Goal: Task Accomplishment & Management: Use online tool/utility

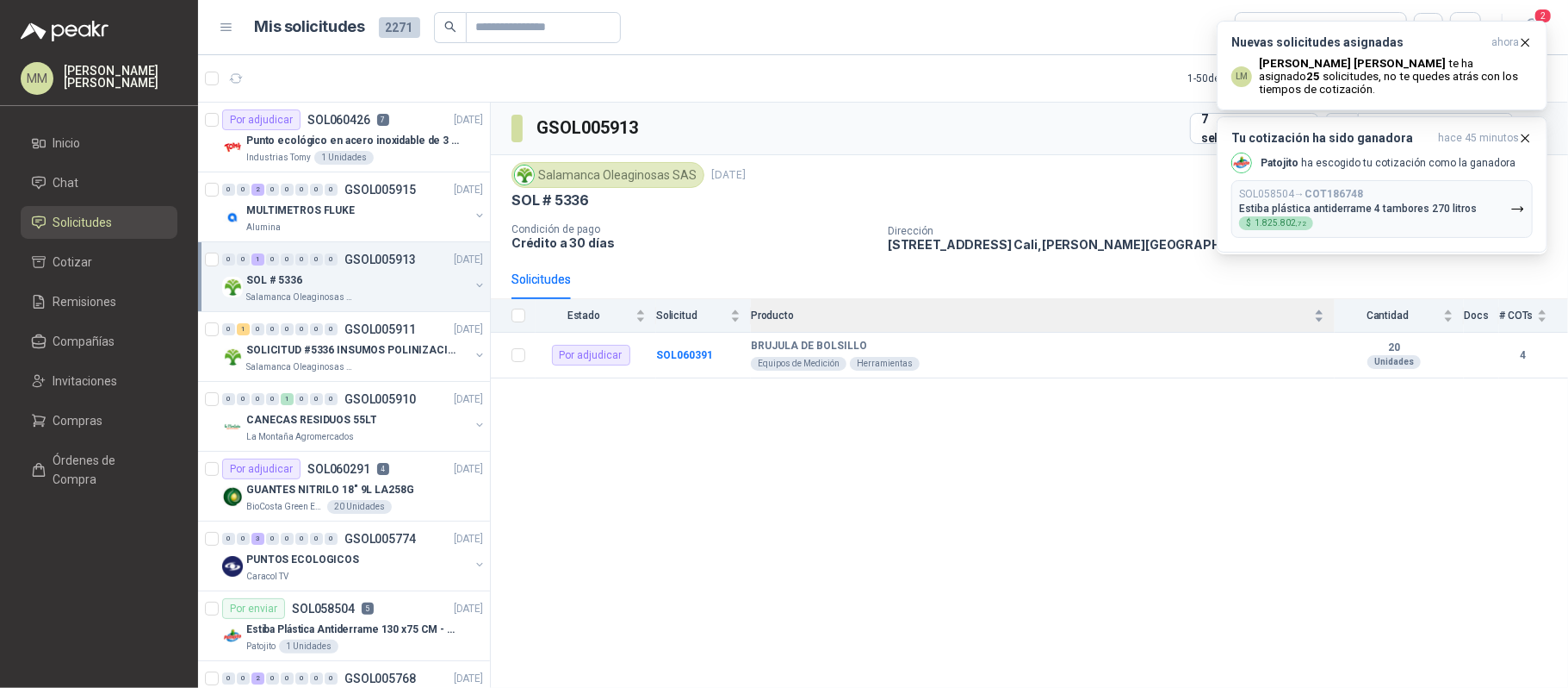
click at [1138, 324] on div "Producto" at bounding box center [1037, 316] width 573 height 17
click at [1445, 46] on h3 "Nuevas solicitudes asignadas" at bounding box center [1358, 42] width 253 height 15
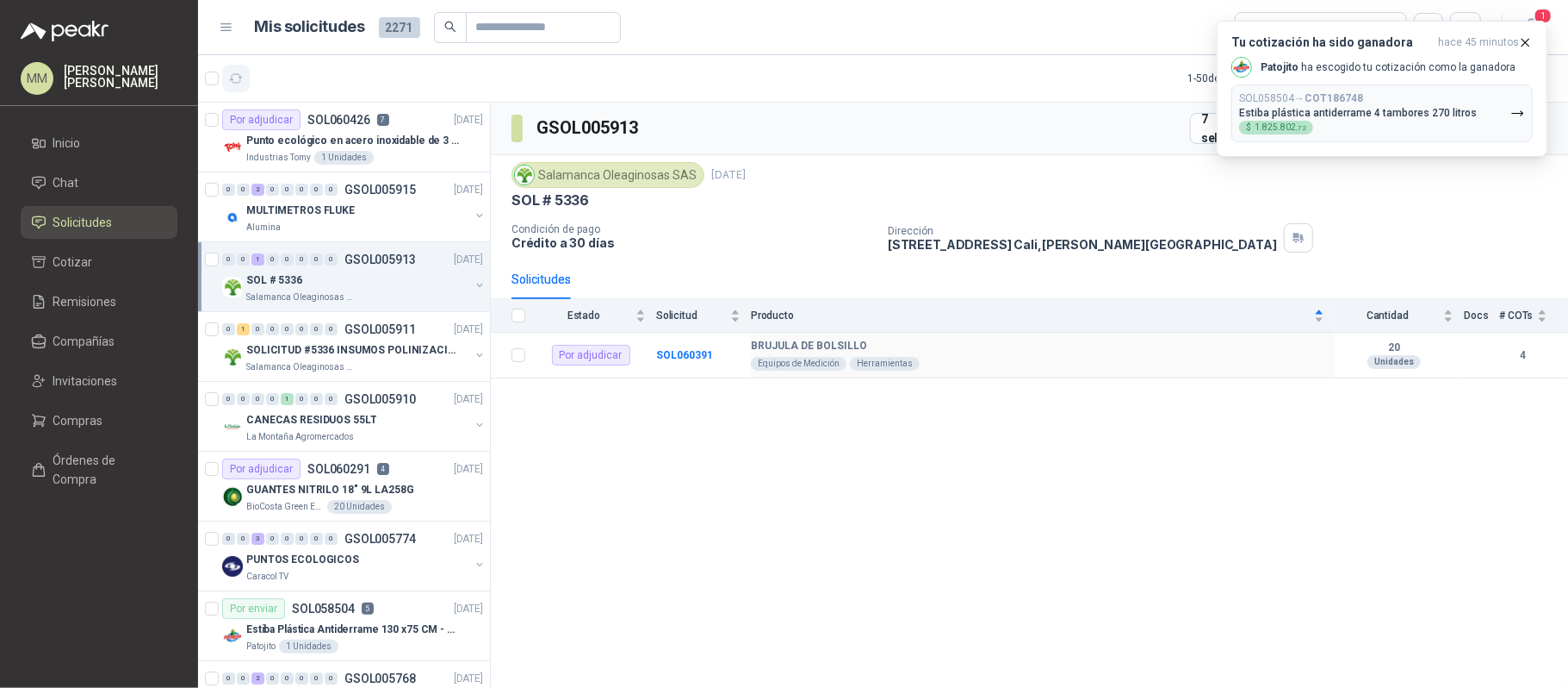
click at [236, 83] on icon "button" at bounding box center [236, 79] width 15 height 15
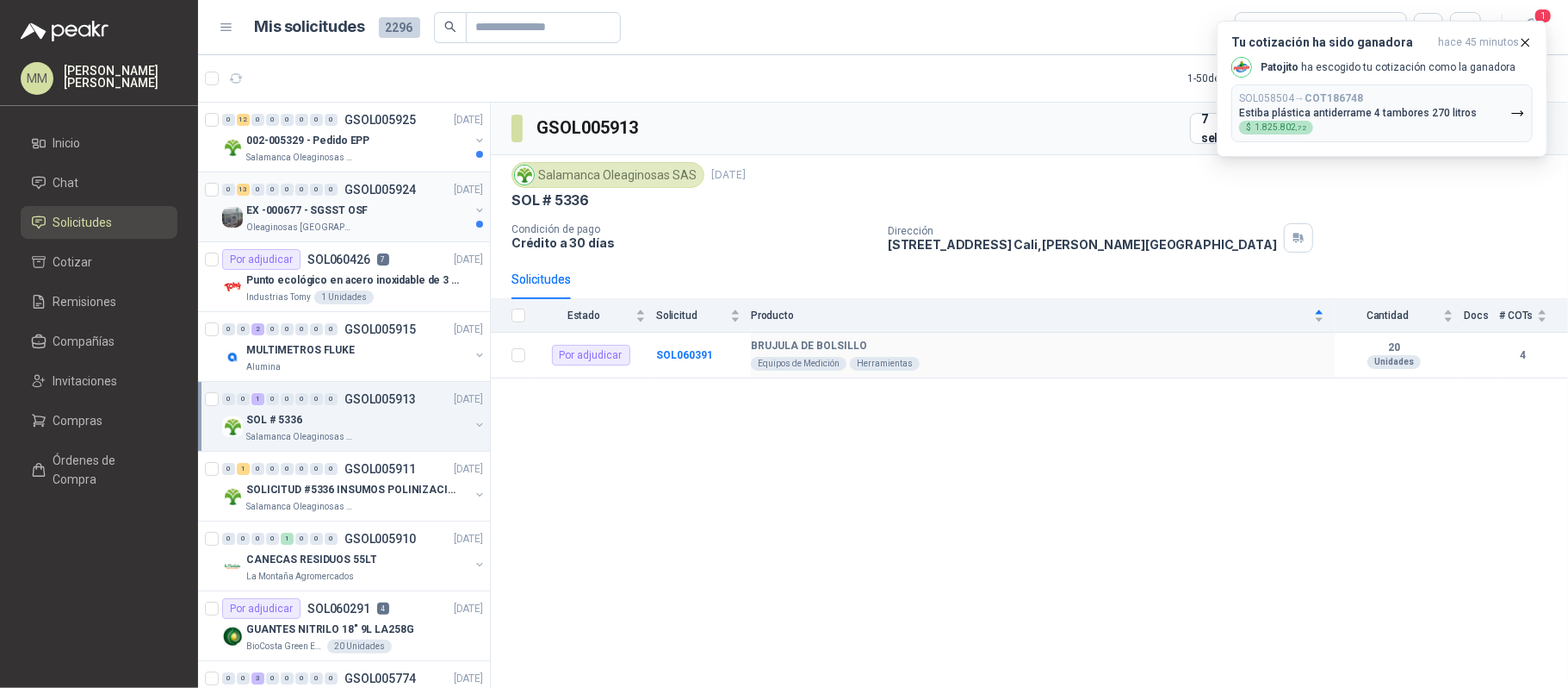
click at [474, 216] on icon "button" at bounding box center [480, 210] width 12 height 12
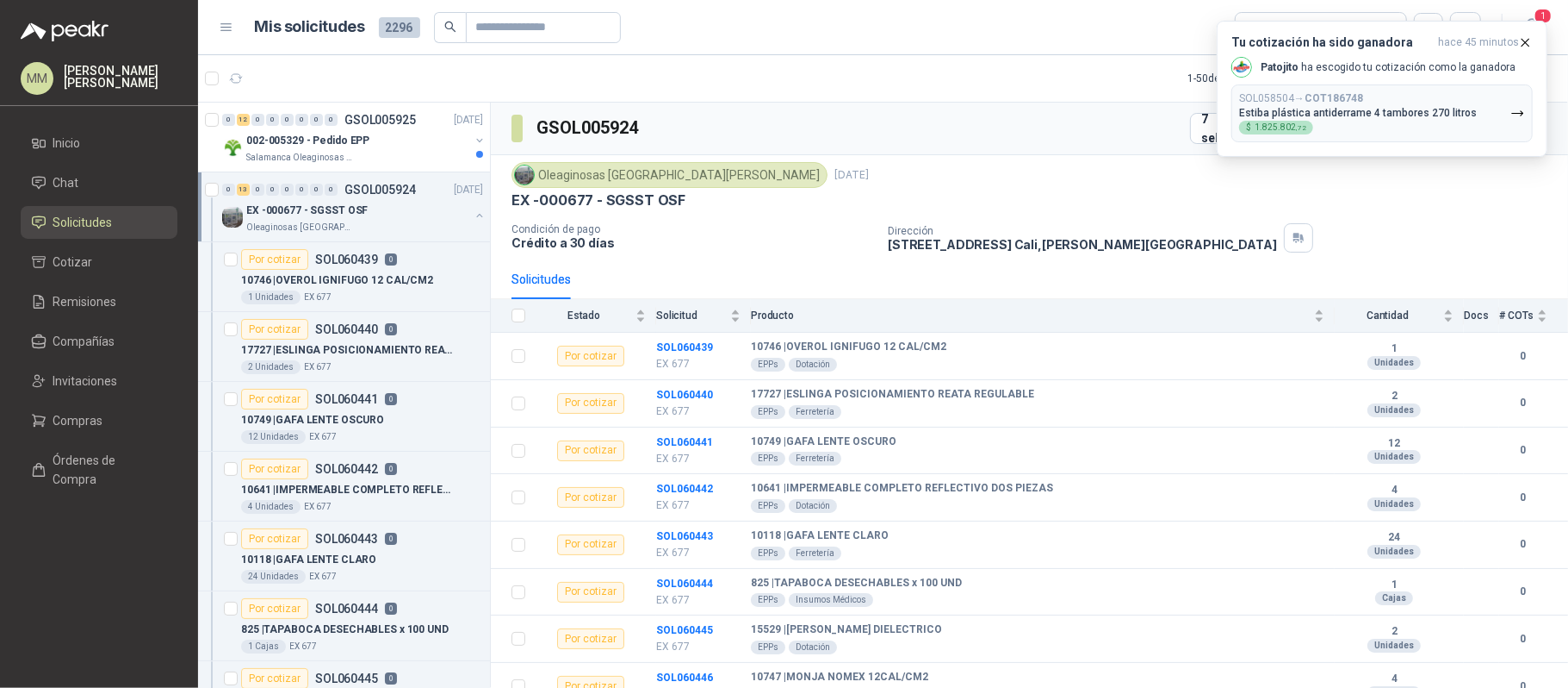
click at [473, 217] on button "button" at bounding box center [480, 215] width 14 height 14
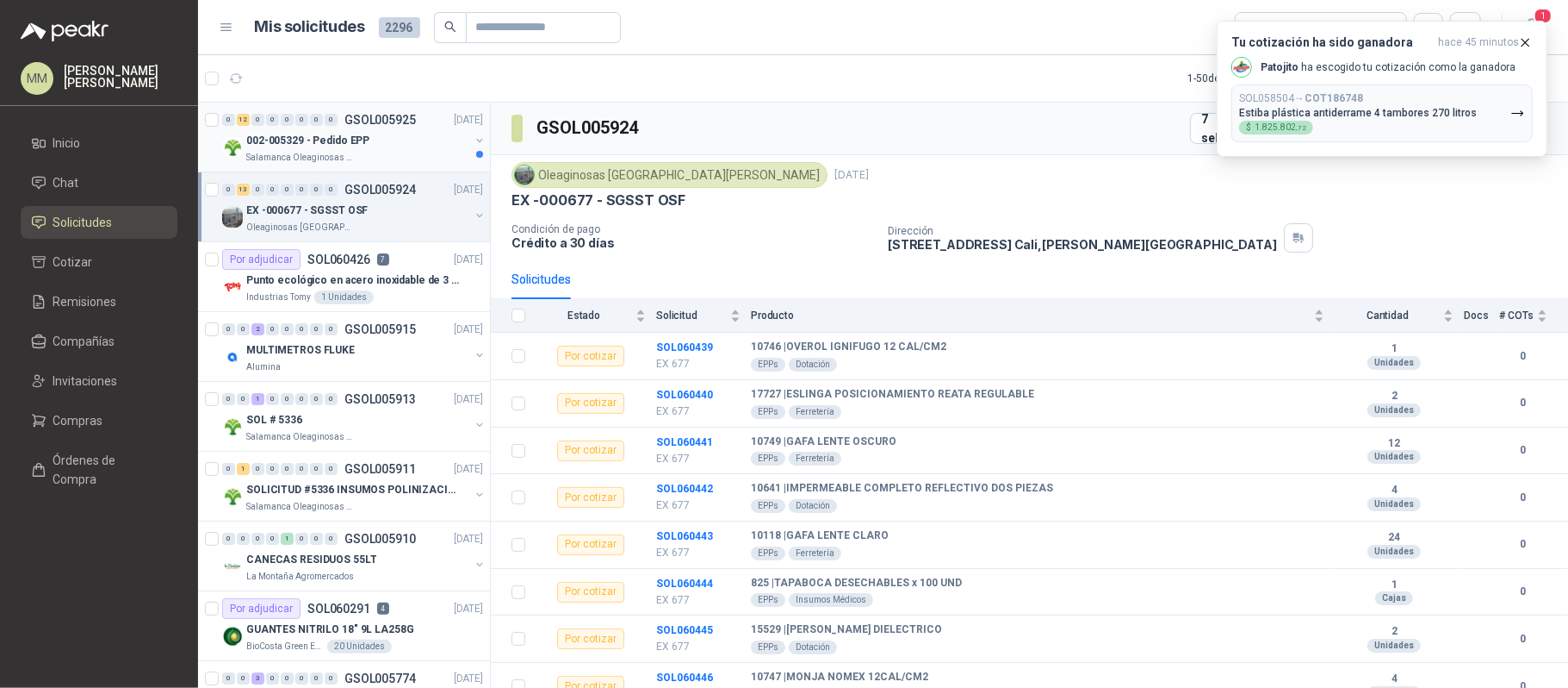
scroll to position [7, 0]
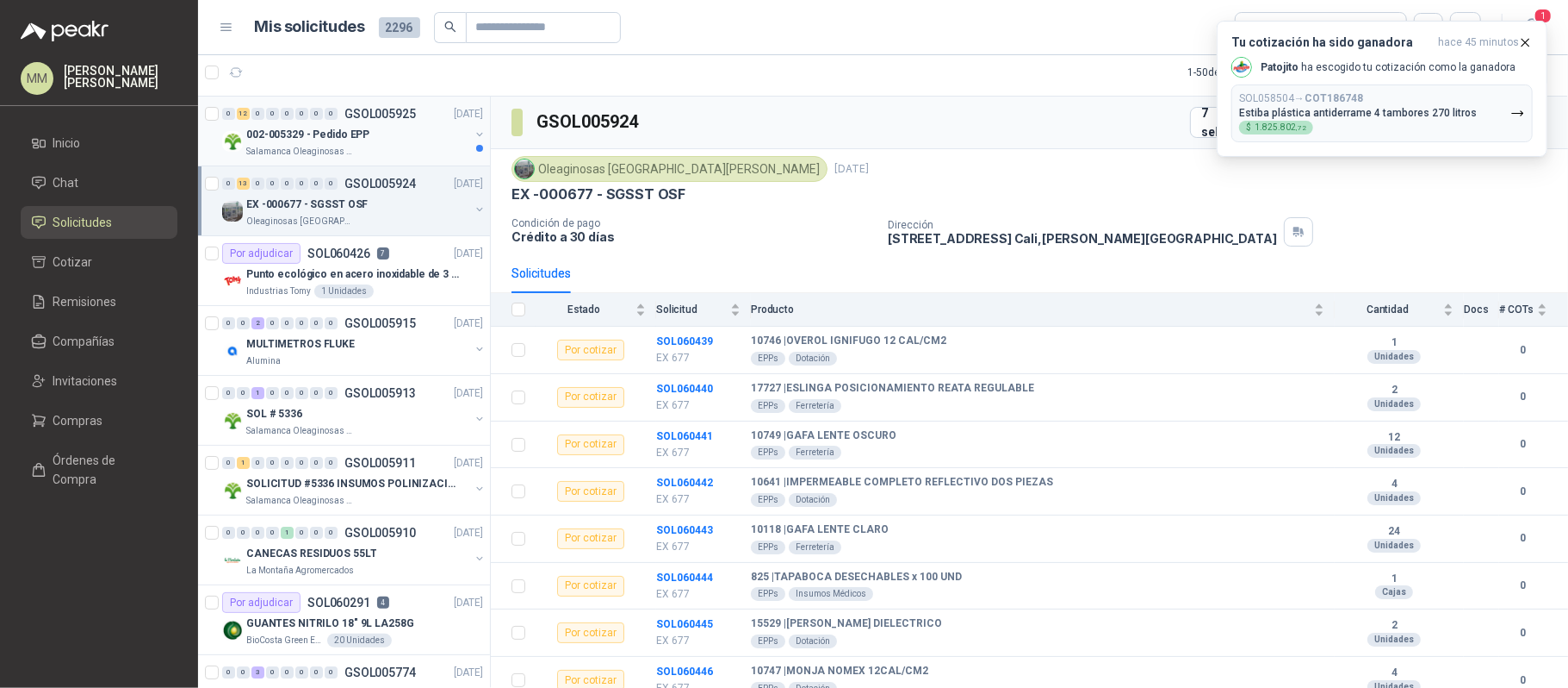
click at [473, 131] on button "button" at bounding box center [480, 134] width 14 height 14
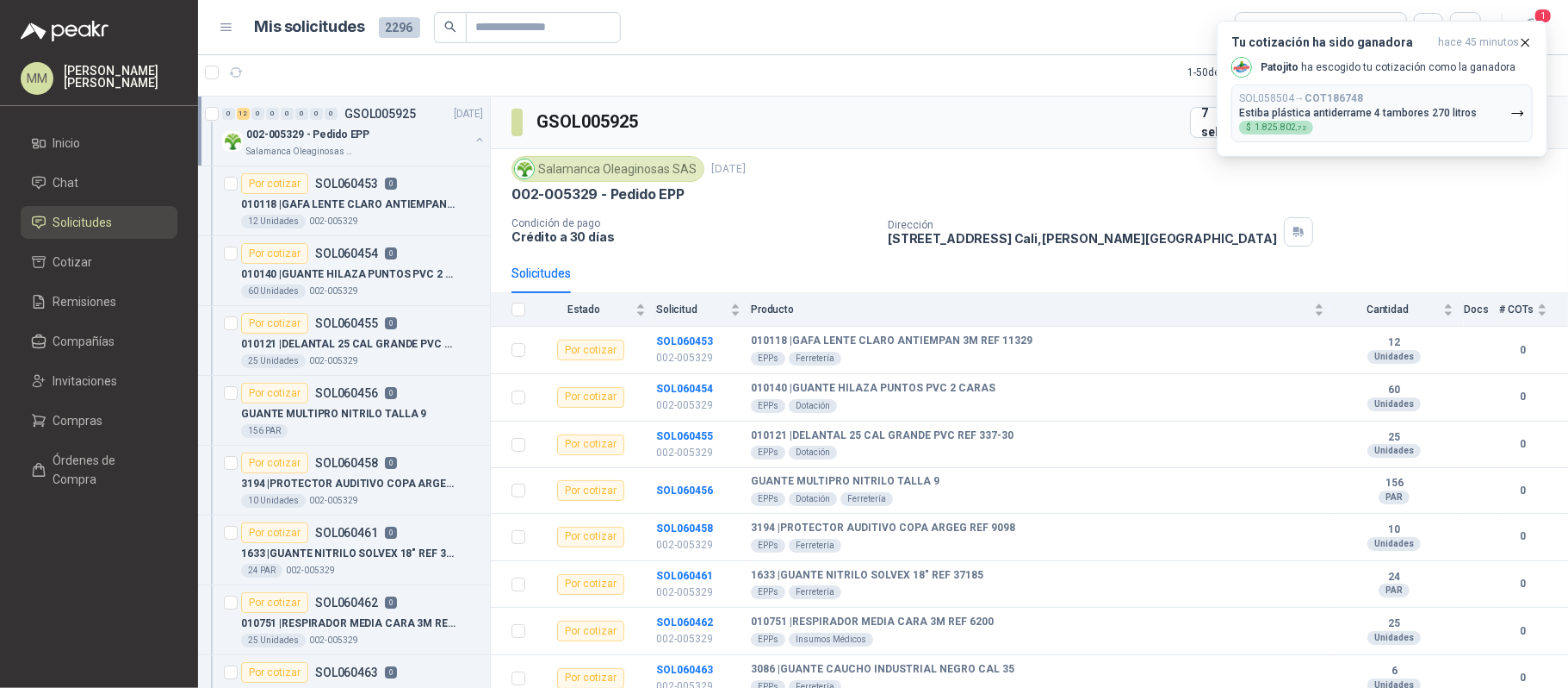
click at [466, 131] on div "002-005329 - Pedido EPP Salamanca Oleaginosas SAS" at bounding box center [355, 141] width 265 height 35
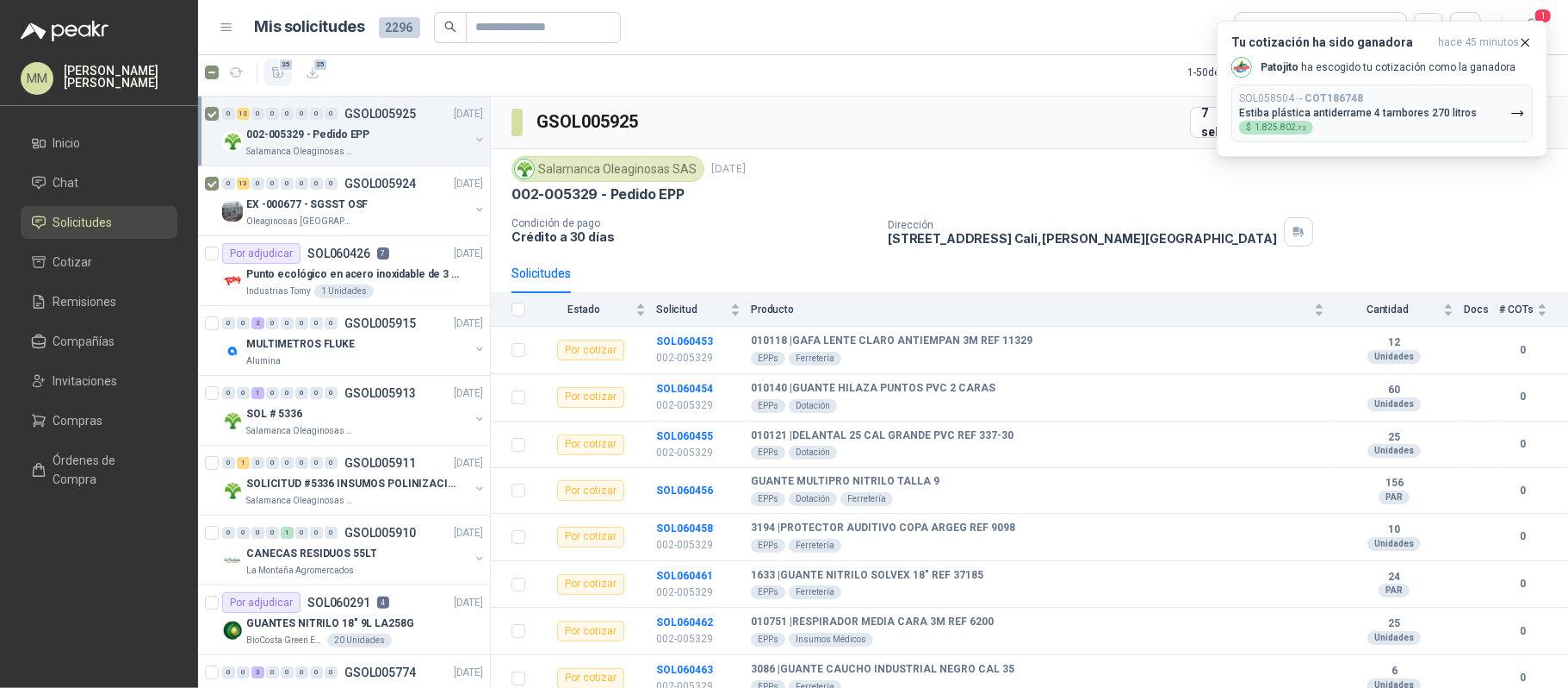
click at [279, 74] on icon "button" at bounding box center [278, 72] width 12 height 10
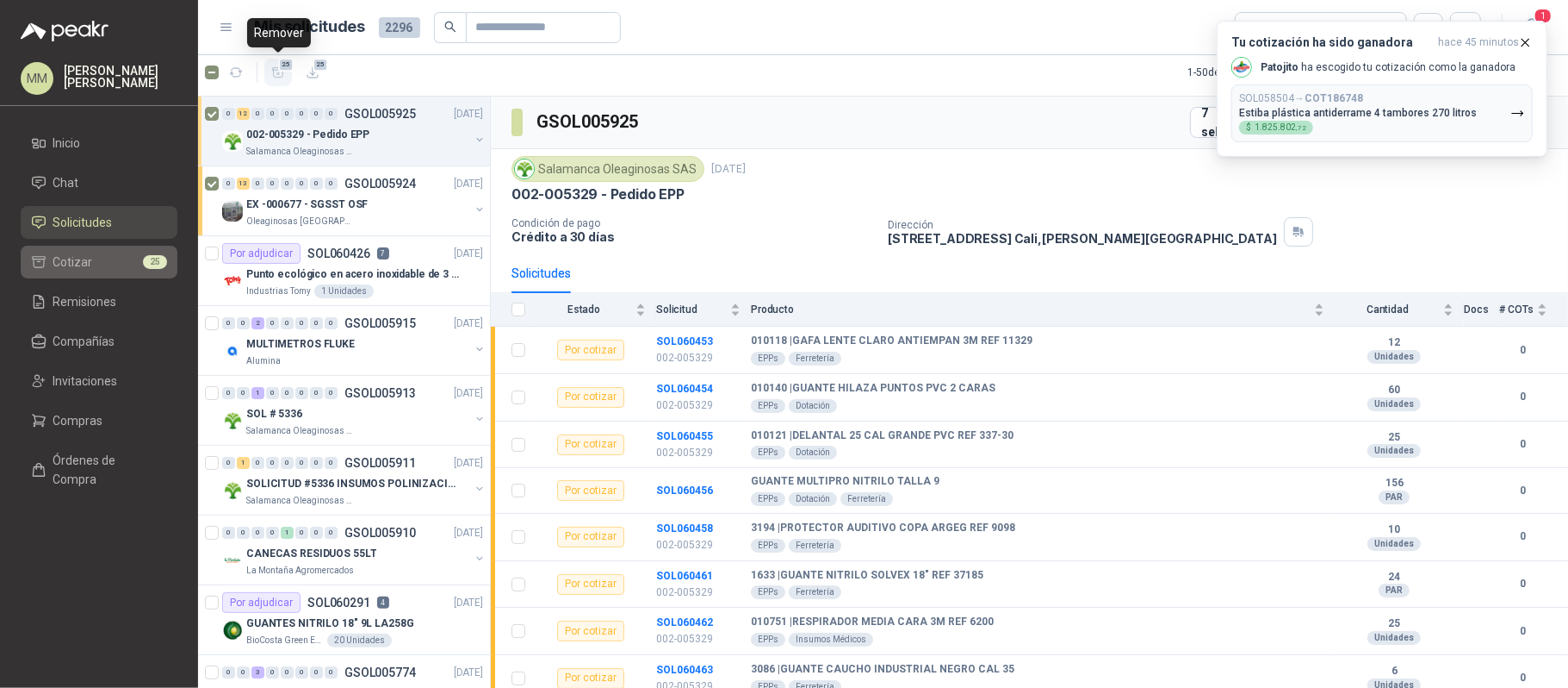
click at [143, 267] on div "25" at bounding box center [155, 262] width 24 height 14
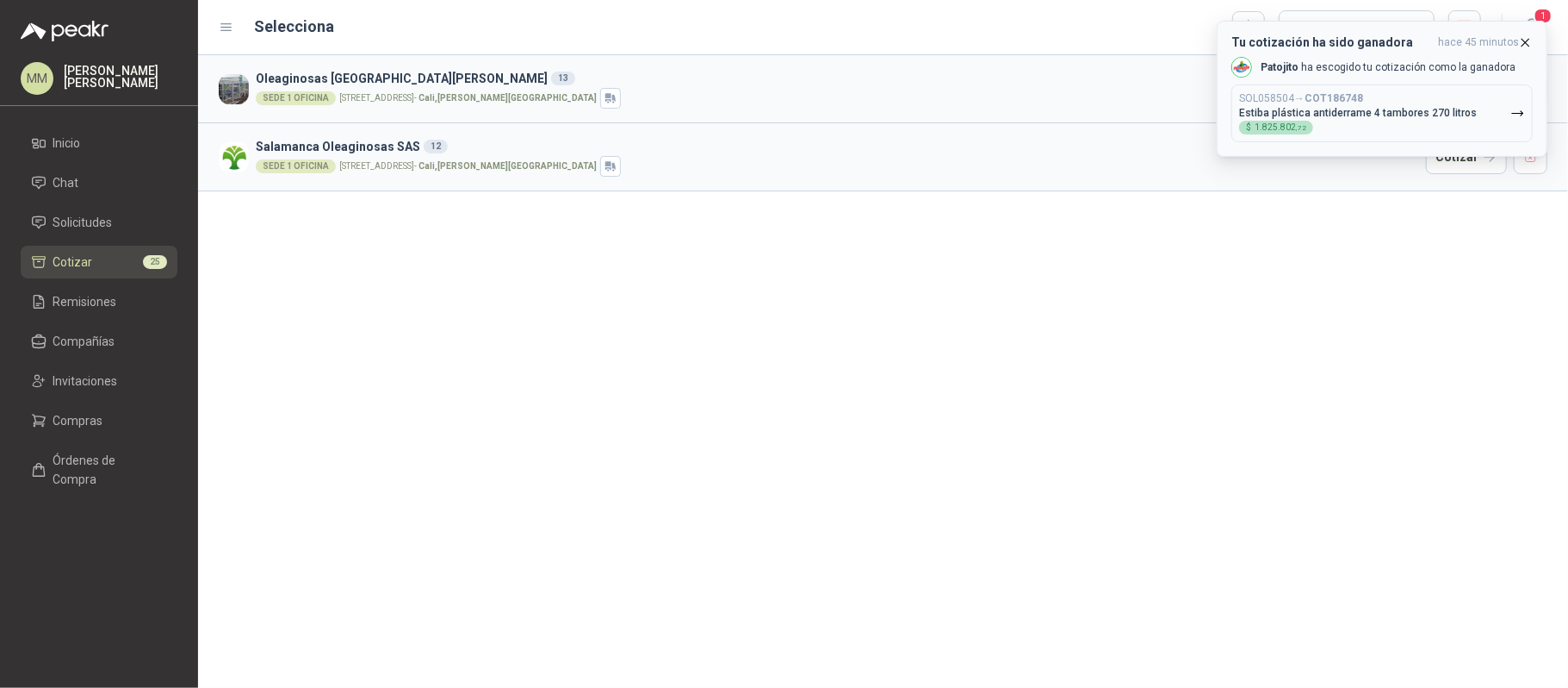
click at [1524, 42] on icon "button" at bounding box center [1526, 42] width 15 height 15
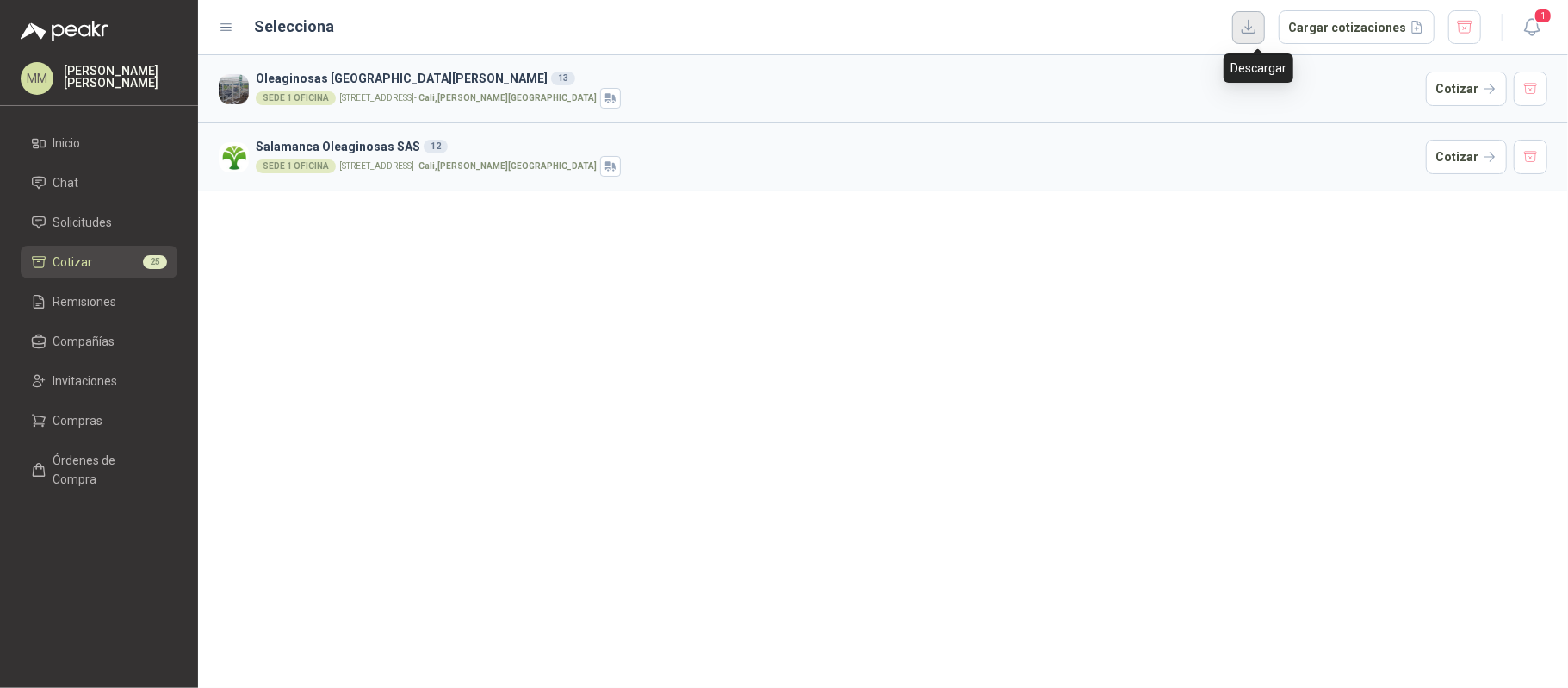
click at [1254, 18] on button "button" at bounding box center [1249, 28] width 33 height 33
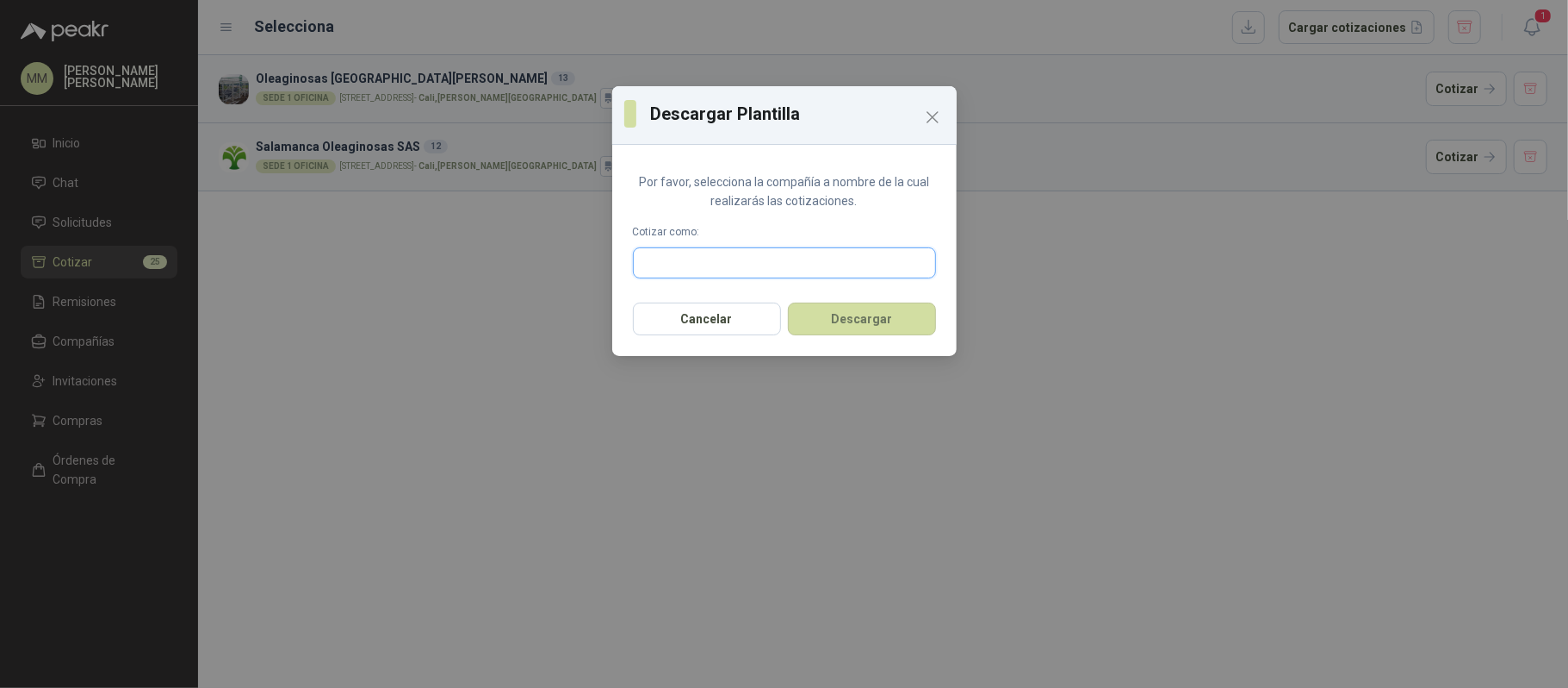
click at [779, 260] on input "text" at bounding box center [784, 263] width 302 height 29
type input "*******"
click at [747, 304] on div "Provesi NIT : 901009911" at bounding box center [784, 305] width 274 height 19
click at [854, 335] on button "Descargar" at bounding box center [861, 319] width 148 height 33
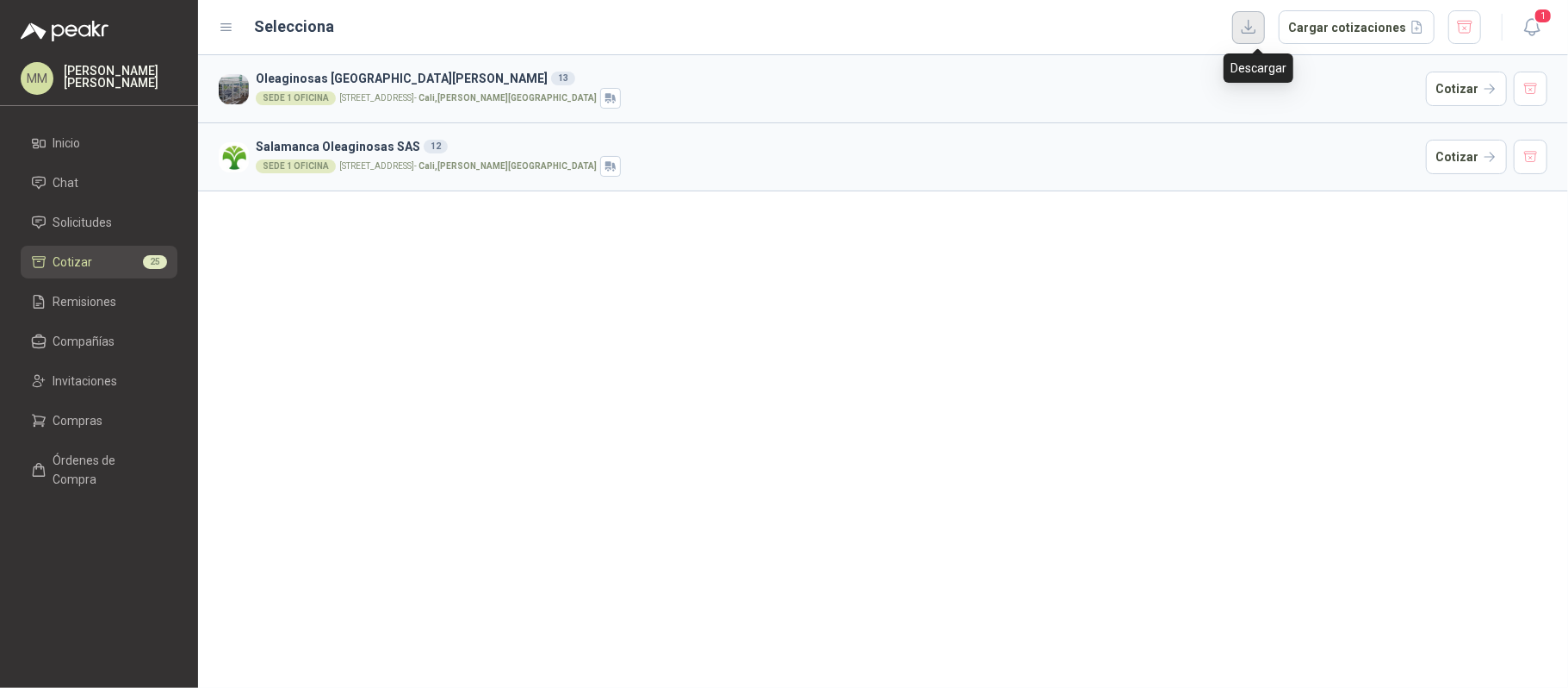
click at [1262, 16] on button "button" at bounding box center [1249, 28] width 33 height 33
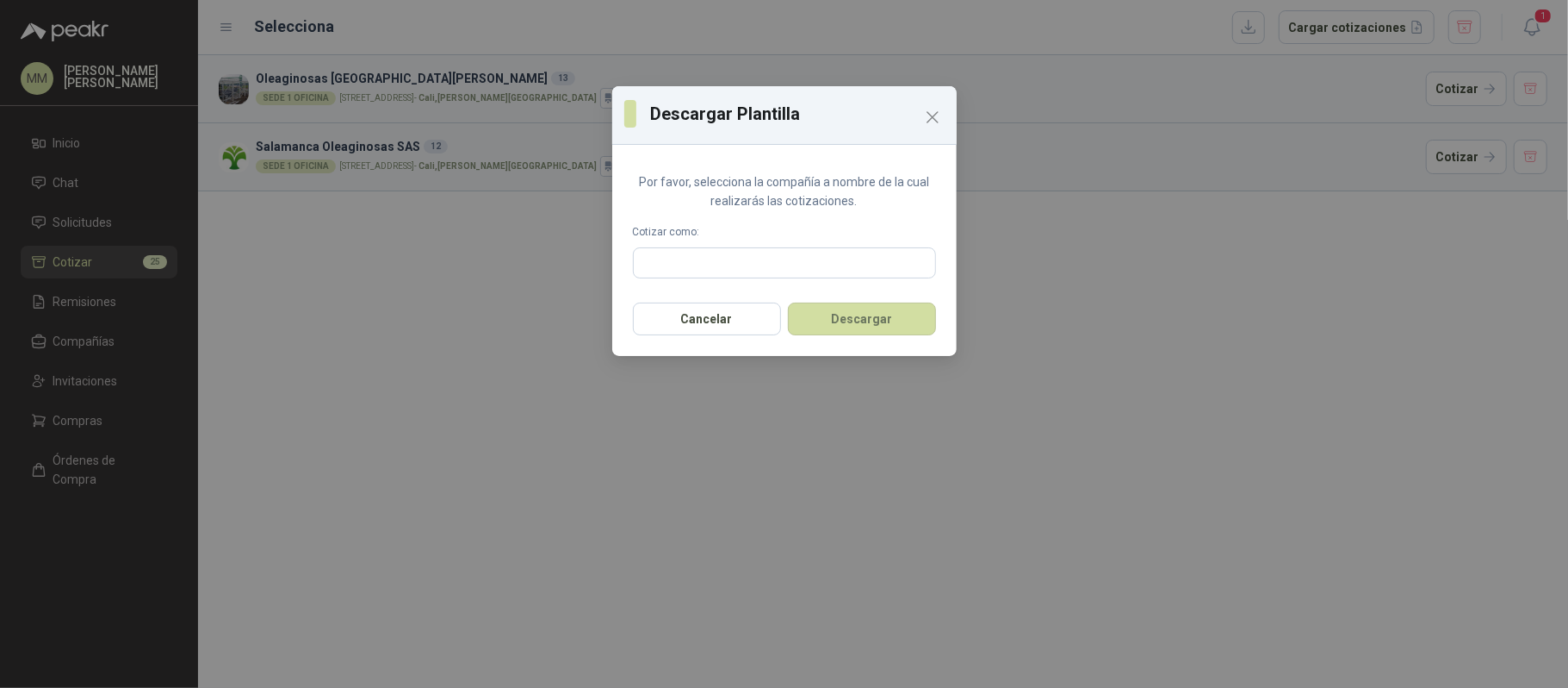
click at [1169, 351] on div "Descargar Plantilla Por favor, selecciona la compañía a nombre de la cual reali…" at bounding box center [784, 344] width 1568 height 688
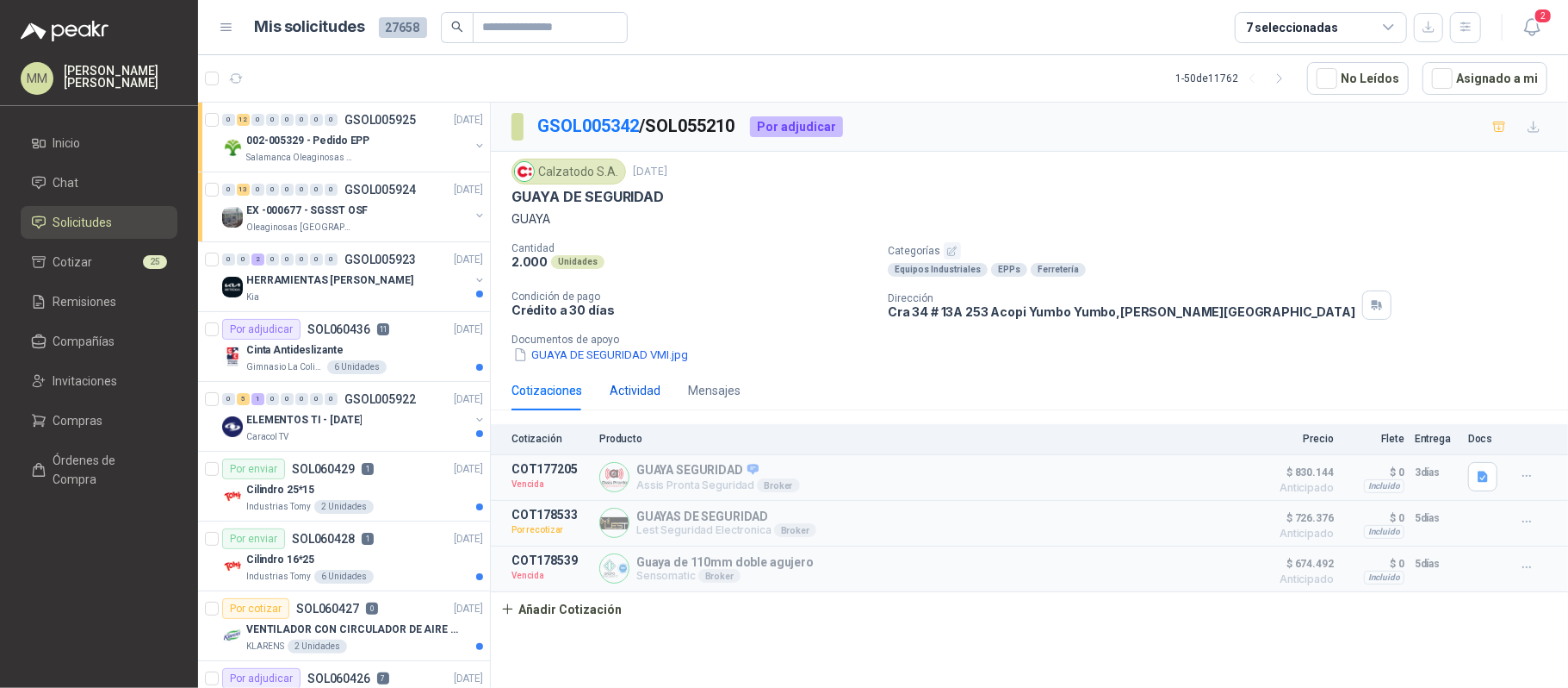
click at [625, 395] on div "Actividad" at bounding box center [635, 390] width 51 height 19
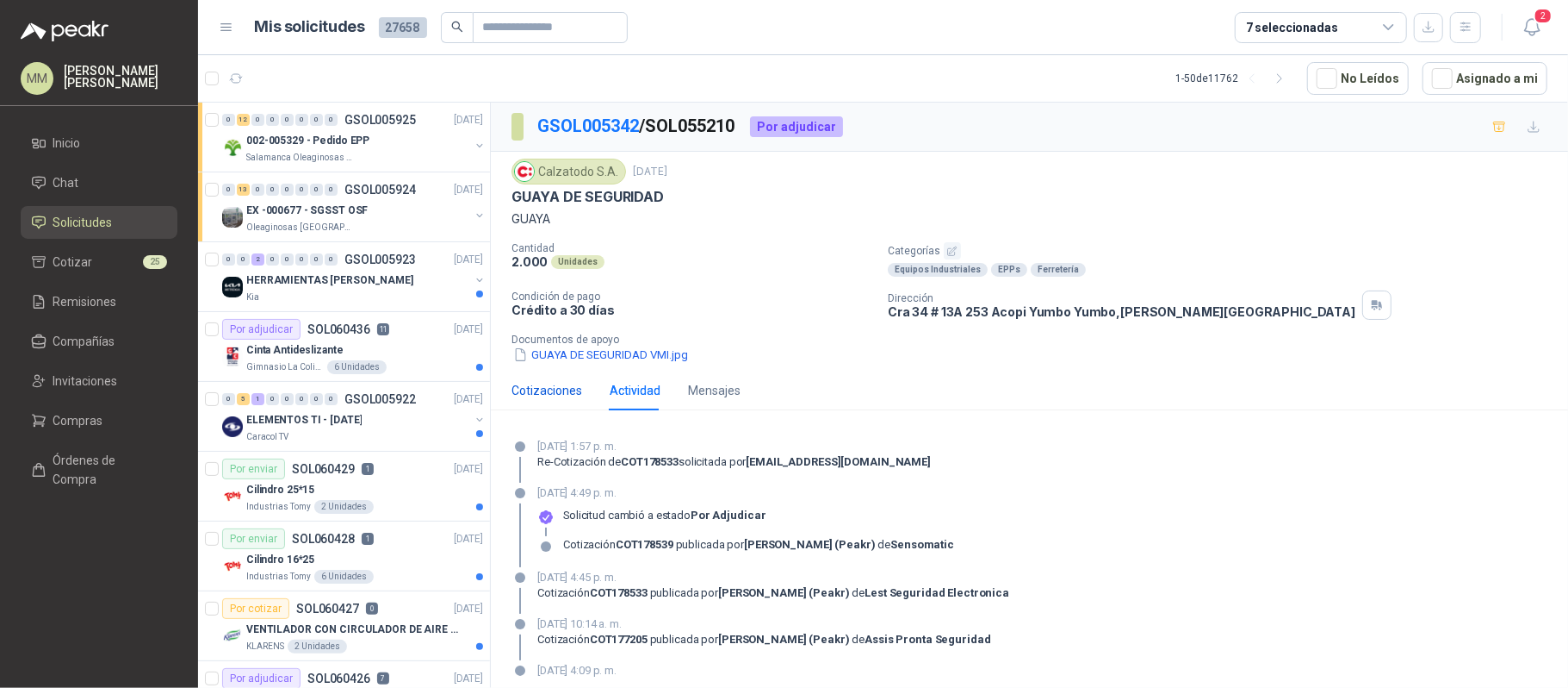
click at [542, 400] on div "Cotizaciones" at bounding box center [547, 390] width 71 height 19
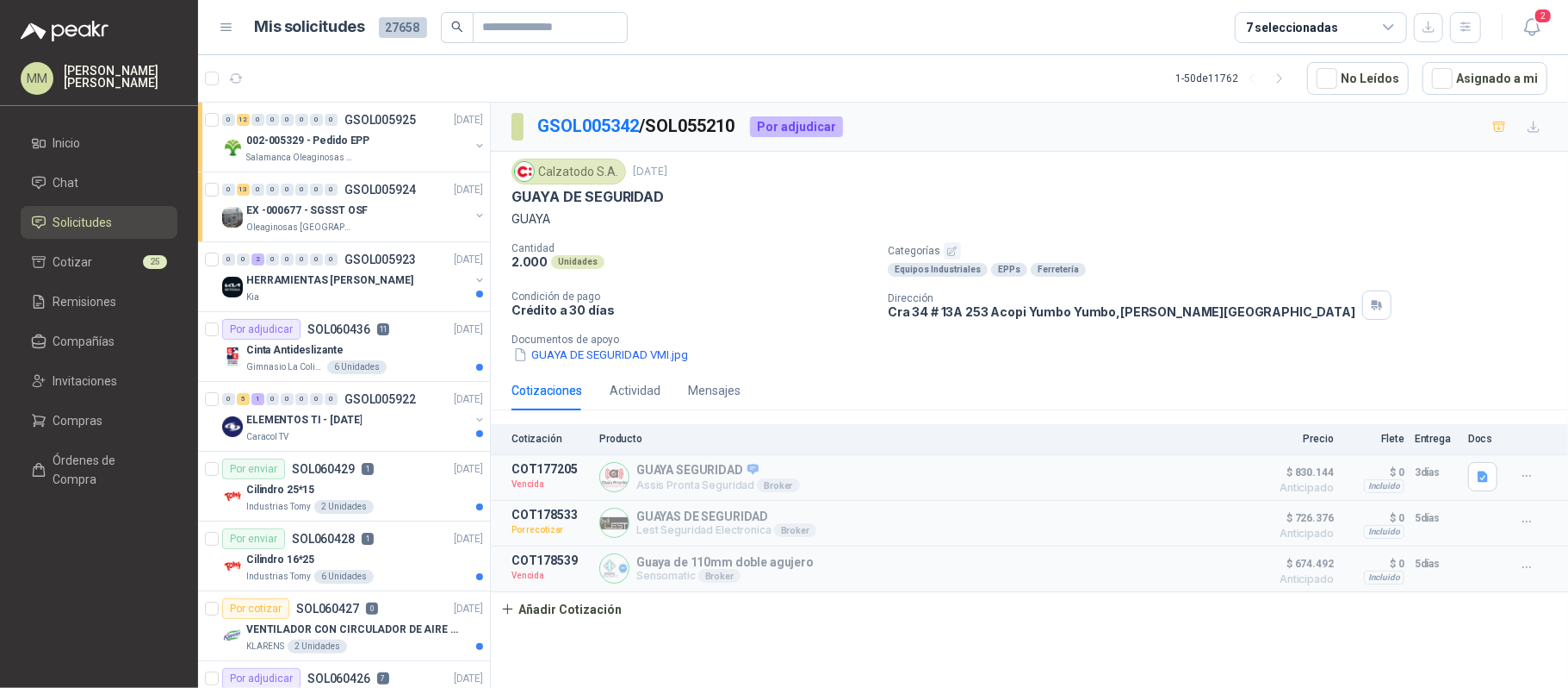
drag, startPoint x: 1108, startPoint y: 280, endPoint x: 1034, endPoint y: 339, distance: 94.6
click at [1108, 280] on div "Cantidad 2.000 Unidades Categorías Equipos Industriales EPPs Ferretería Condici…" at bounding box center [1030, 303] width 1036 height 121
click at [1141, 198] on div "GUAYA DE SEGURIDAD" at bounding box center [1030, 196] width 1036 height 18
click at [1541, 29] on icon "button" at bounding box center [1533, 27] width 22 height 22
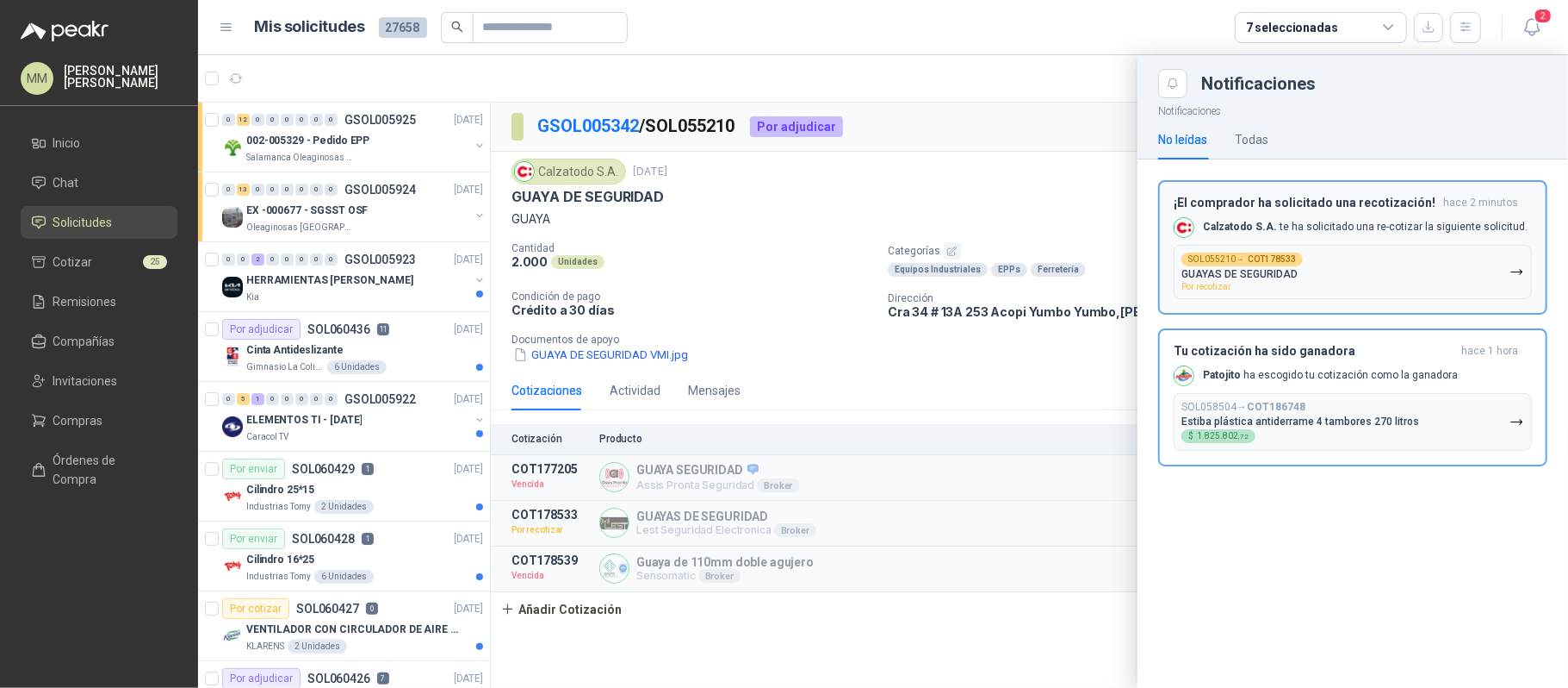
click at [1335, 288] on button "SOL055210 → COT178533 GUAYAS DE SEGURIDAD Por recotizar" at bounding box center [1353, 272] width 358 height 55
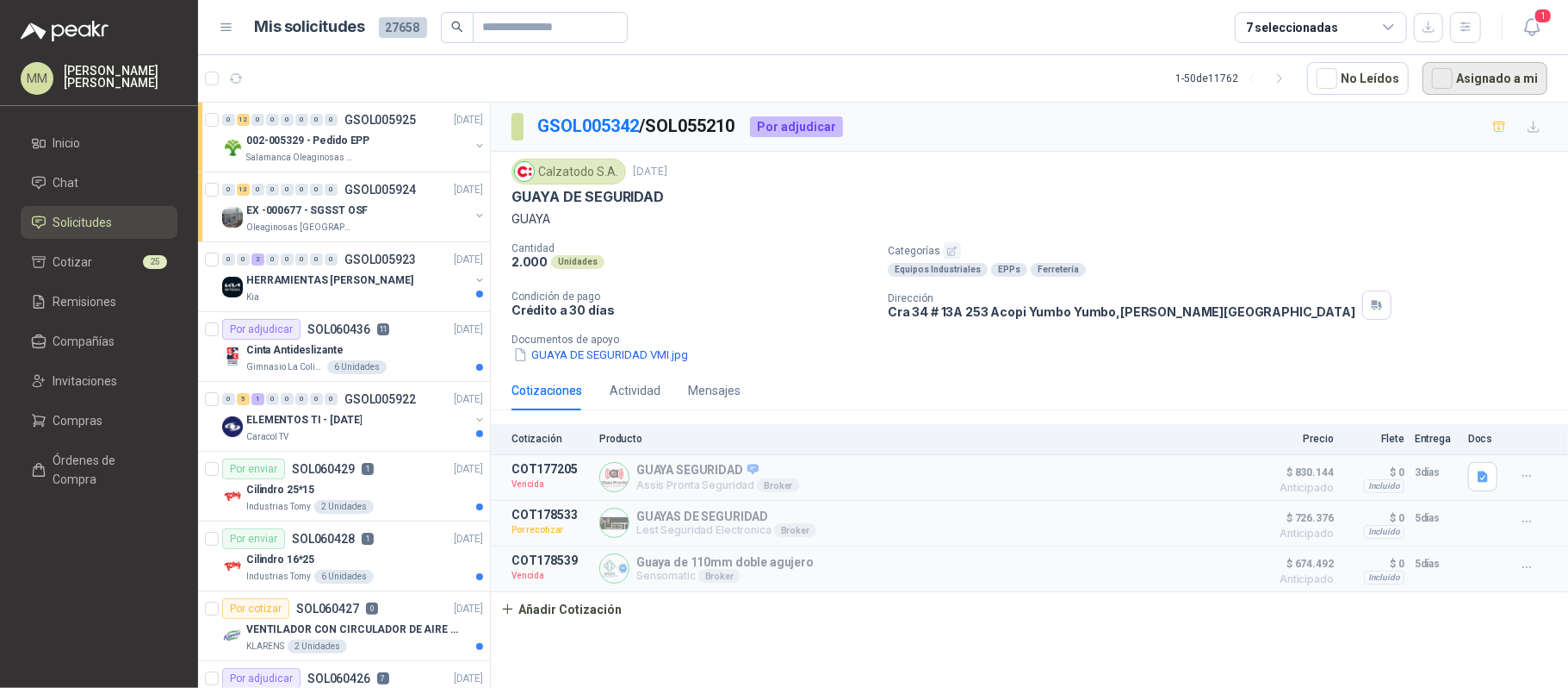
click at [1482, 71] on button "Asignado a mi" at bounding box center [1485, 79] width 125 height 33
click at [1537, 32] on icon "button" at bounding box center [1533, 27] width 22 height 22
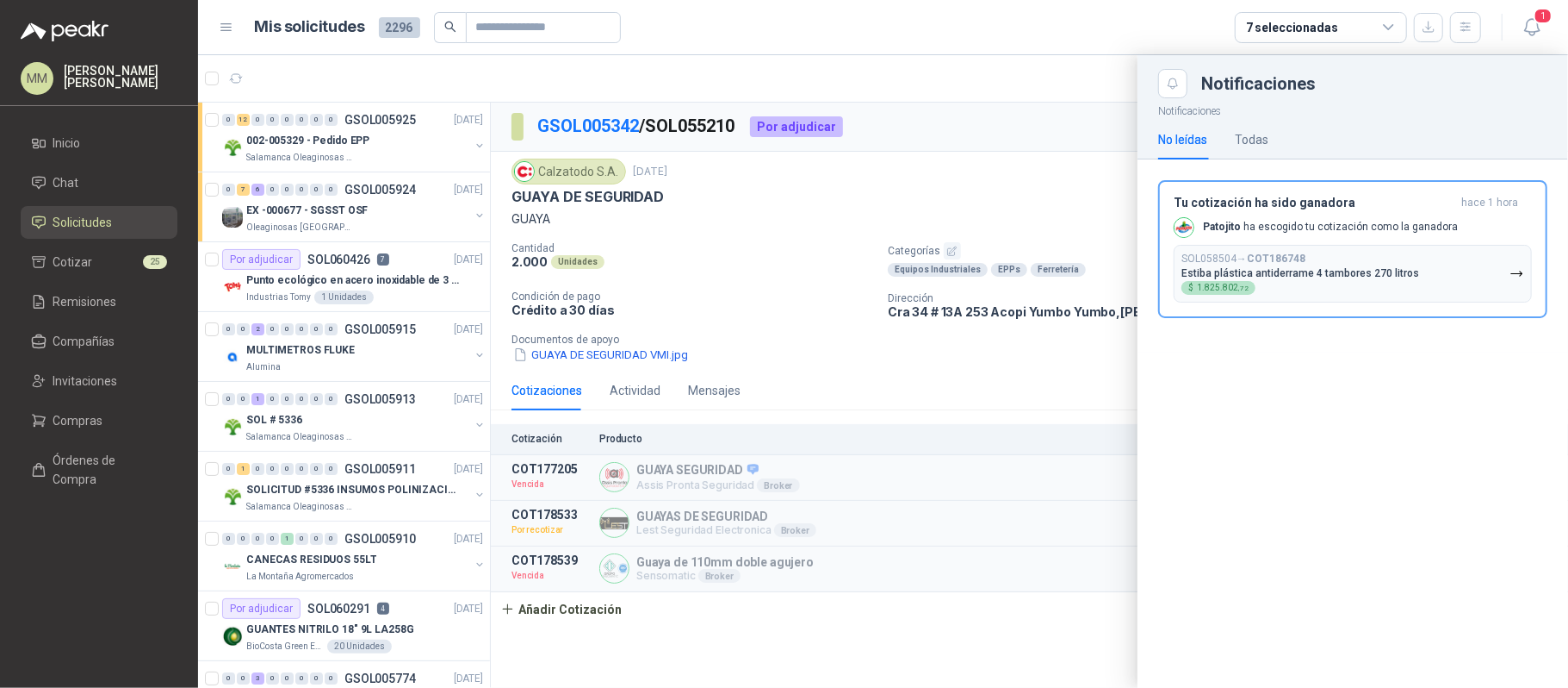
click at [929, 222] on div at bounding box center [883, 371] width 1370 height 633
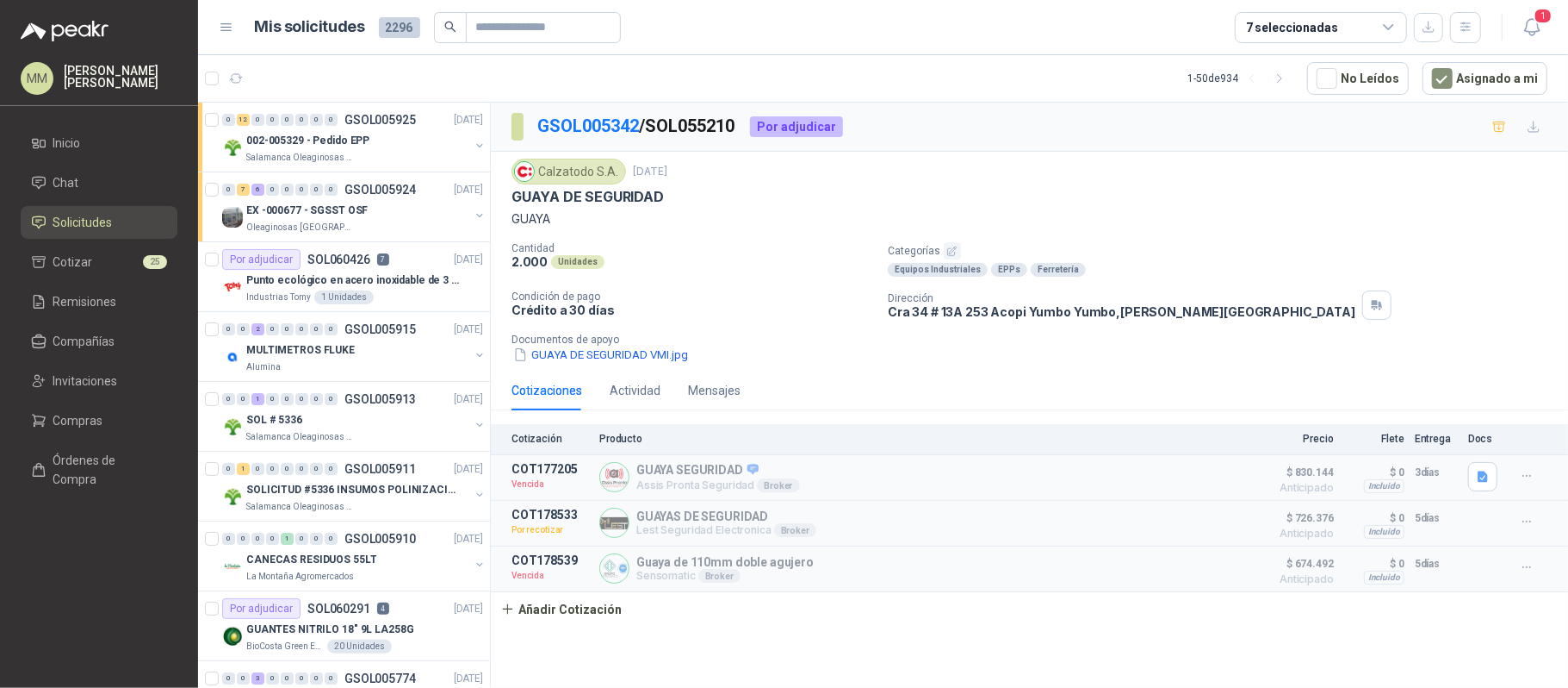
click at [1240, 151] on div "GSOL005342 / SOL055210 Por adjudicar" at bounding box center [1030, 127] width 1078 height 49
